Goal: Check status: Check status

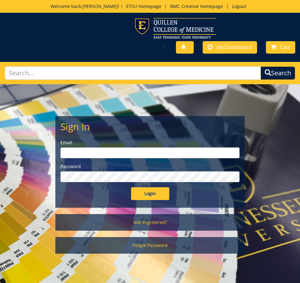
type input "[EMAIL_ADDRESS][DOMAIN_NAME]"
click at [148, 191] on input "Login" at bounding box center [150, 193] width 38 height 13
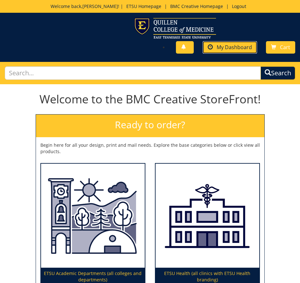
click at [236, 46] on span "My Dashboard" at bounding box center [234, 47] width 35 height 7
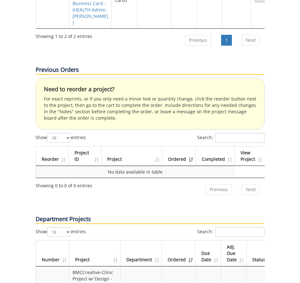
scroll to position [414, 0]
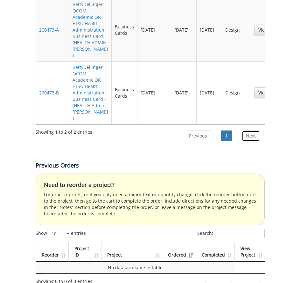
click at [258, 130] on link "Next" at bounding box center [251, 135] width 18 height 11
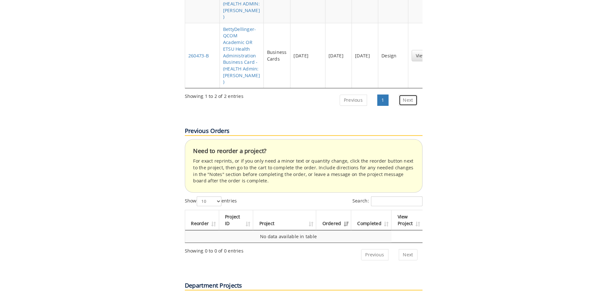
scroll to position [262, 0]
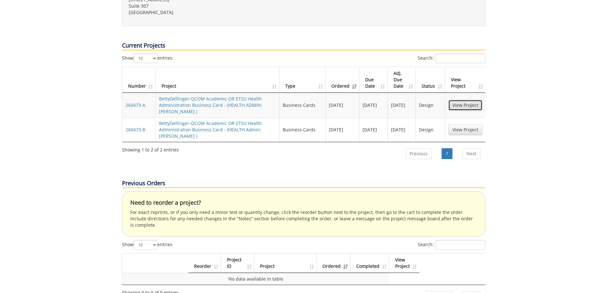
click at [300, 100] on link "View Project" at bounding box center [465, 105] width 34 height 11
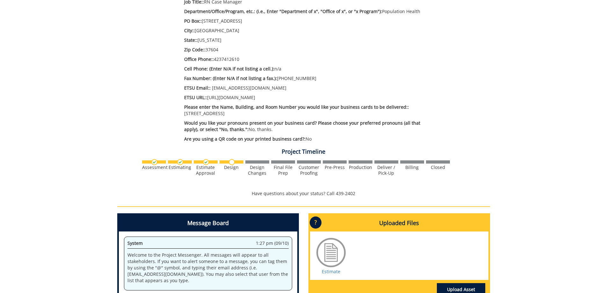
scroll to position [356, 0]
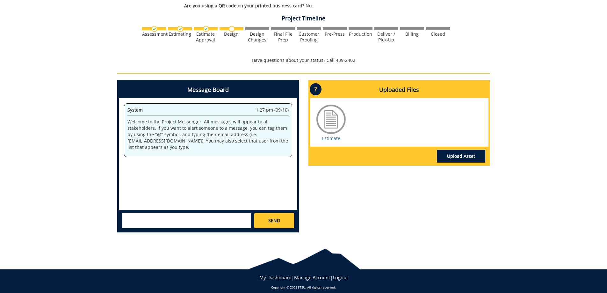
click at [477, 225] on div "Message Board System 1:27 pm (09/10) Welcome to the Project Messenger. All mess…" at bounding box center [303, 158] width 382 height 157
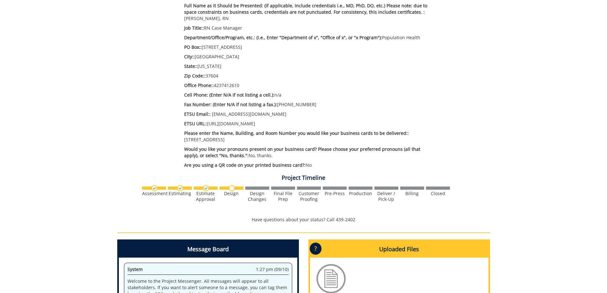
scroll to position [292, 0]
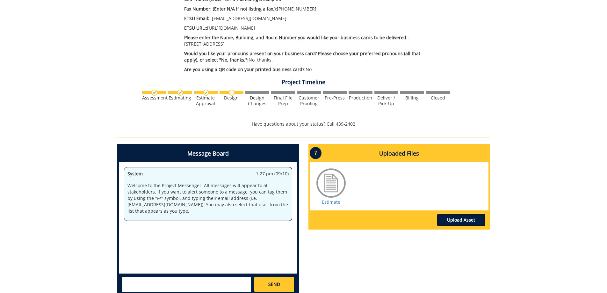
click at [461, 213] on link "Upload Asset" at bounding box center [461, 219] width 48 height 13
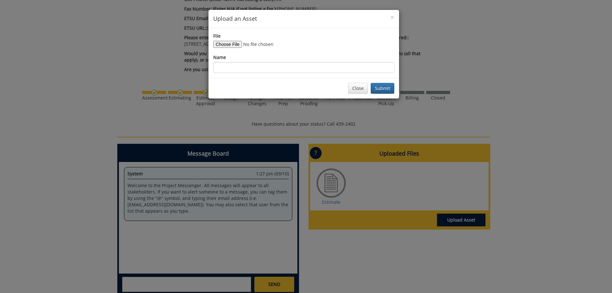
click at [214, 200] on div "× Upload an Asset File Name Close Submit" at bounding box center [306, 146] width 612 height 293
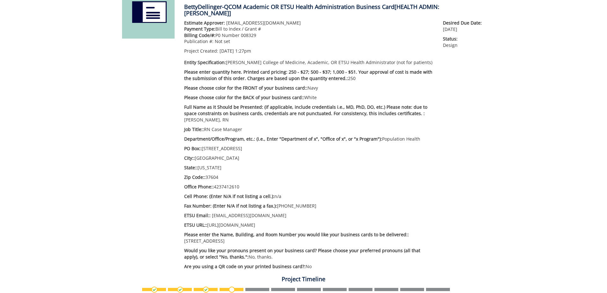
scroll to position [127, 0]
